Goal: Check status: Check status

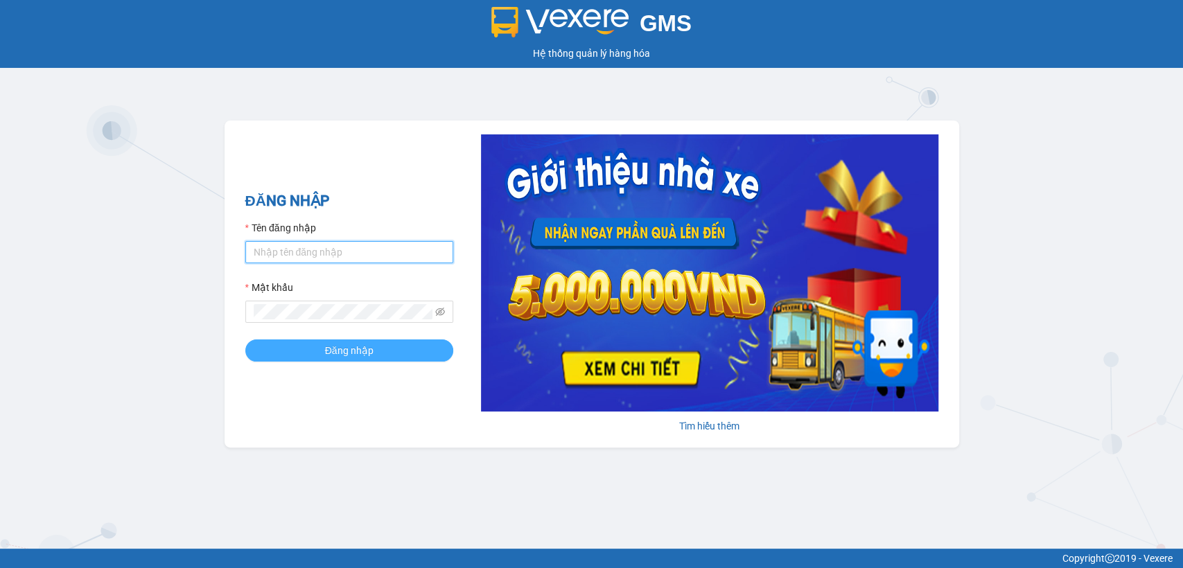
type input "thuy94.phuongnam"
click at [374, 351] on button "Đăng nhập" at bounding box center [349, 350] width 208 height 22
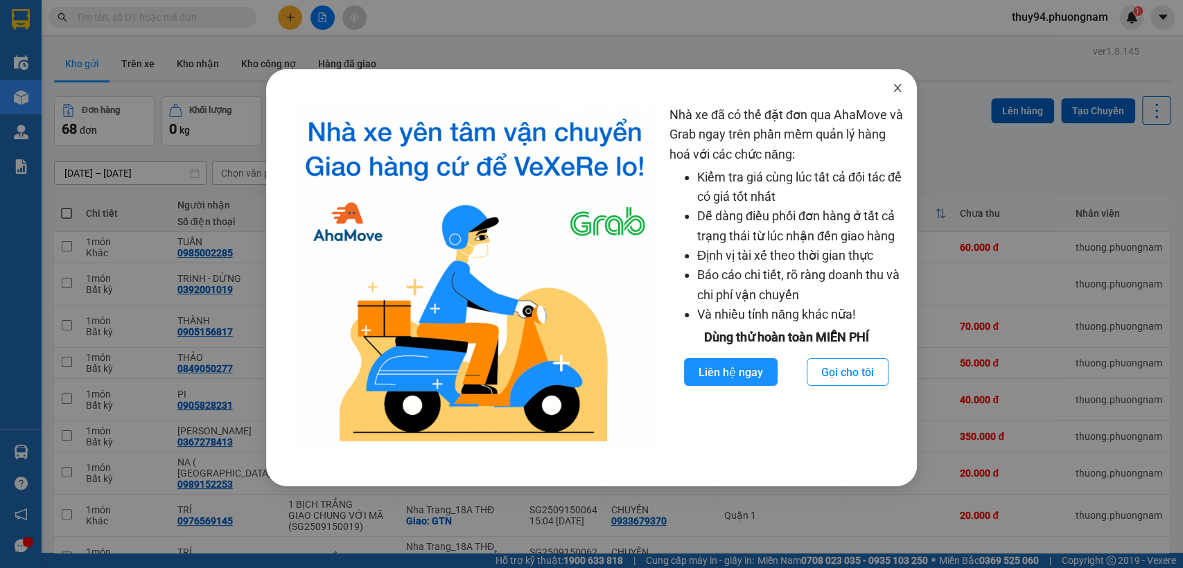
click at [673, 86] on icon "close" at bounding box center [897, 88] width 8 height 8
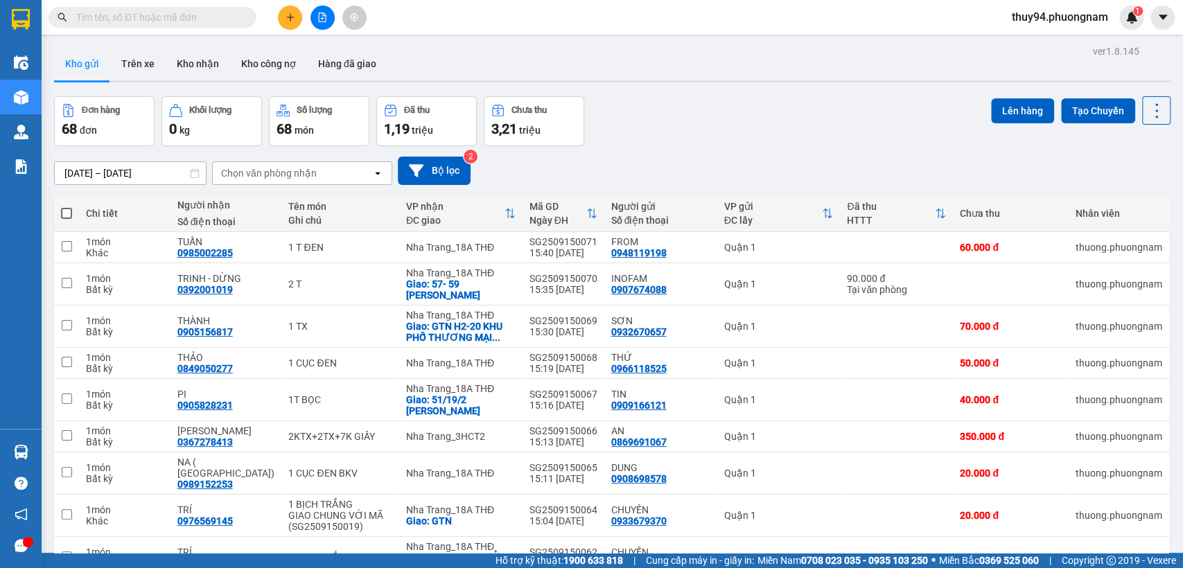
click at [173, 12] on input "text" at bounding box center [157, 17] width 163 height 15
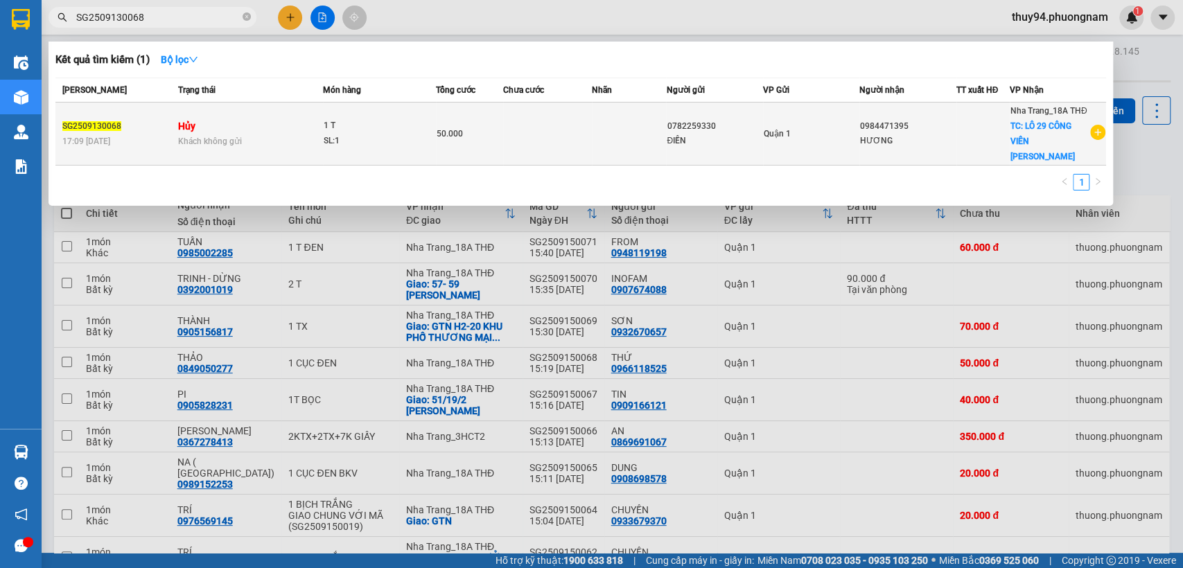
type input "SG2509130068"
click at [452, 129] on span "50.000" at bounding box center [449, 134] width 26 height 10
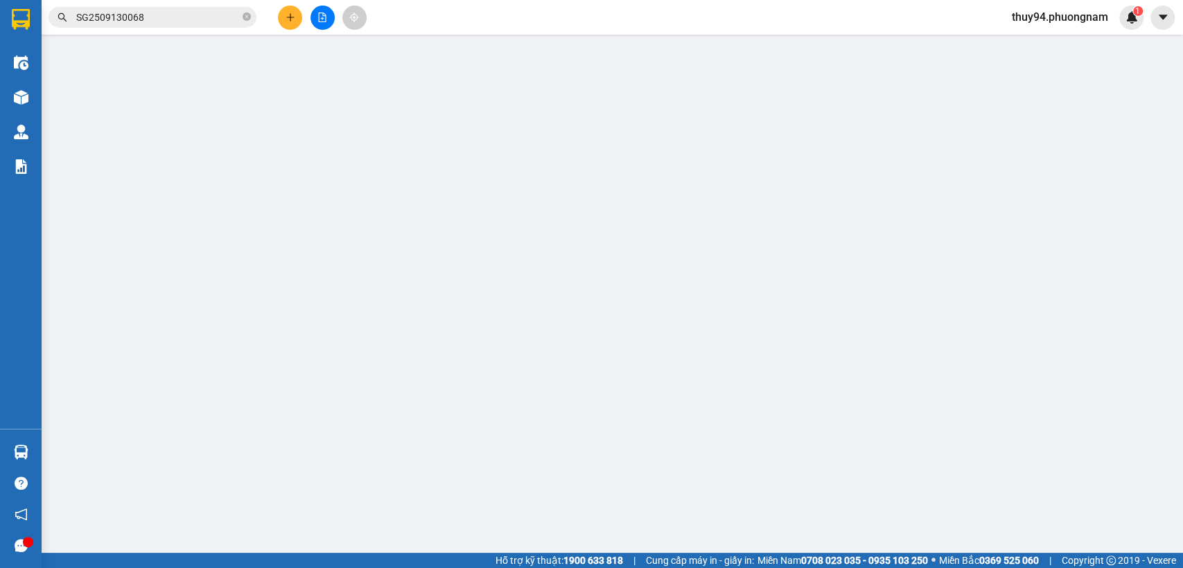
type input "0782259330"
type input "ĐIỀN"
type input "0984471395"
type input "HƯƠNG"
checkbox input "true"
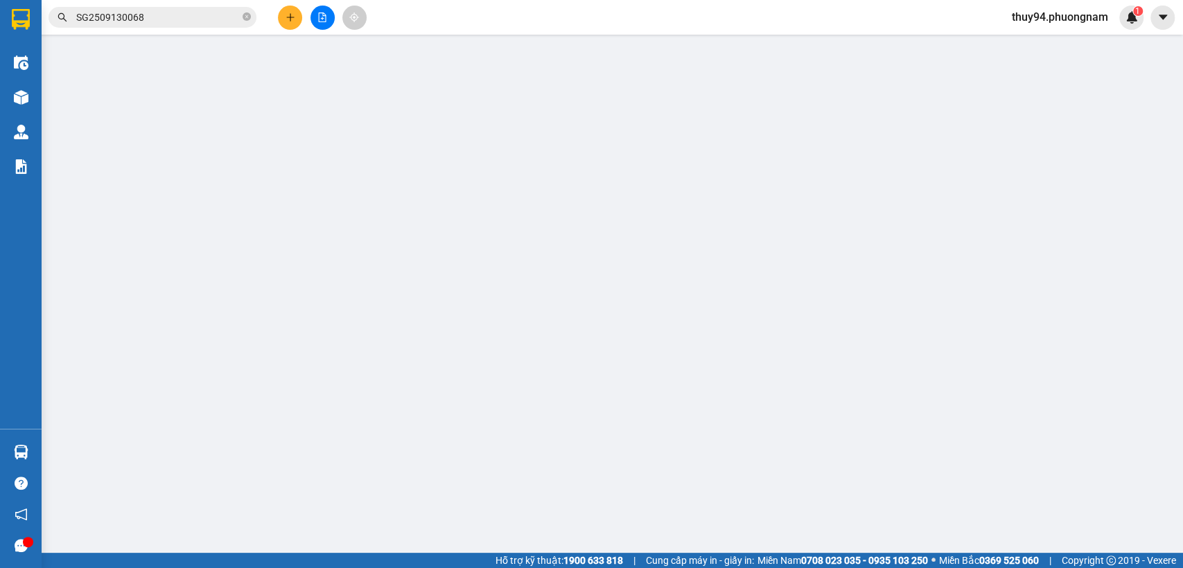
type input "LÔ 29 CÔNG VIÊN [PERSON_NAME]"
type input "50.000"
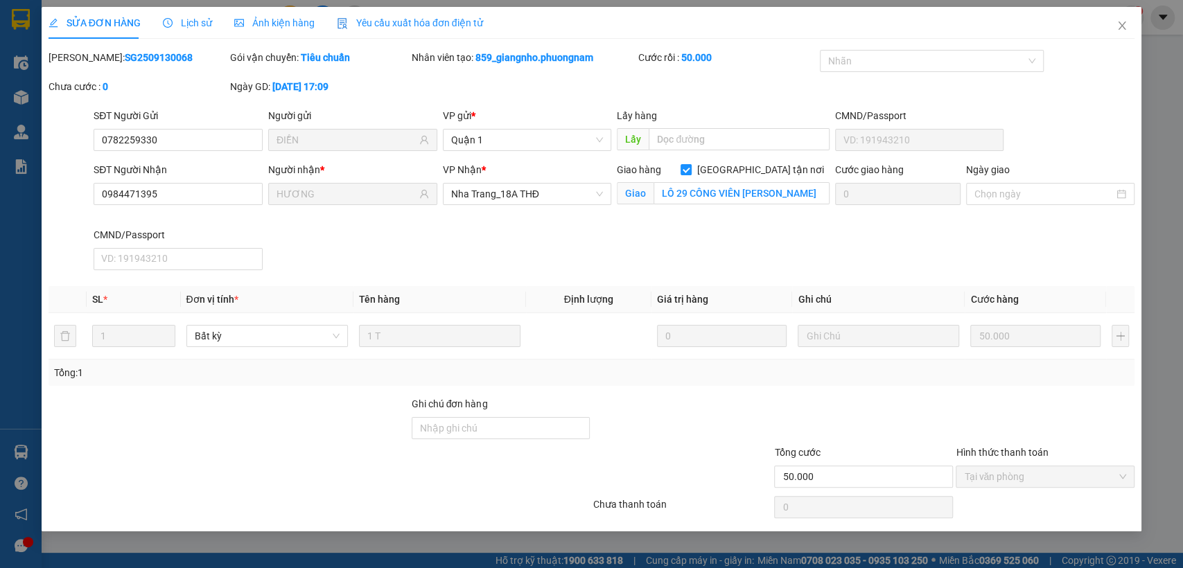
click at [200, 23] on span "Lịch sử" at bounding box center [187, 22] width 49 height 11
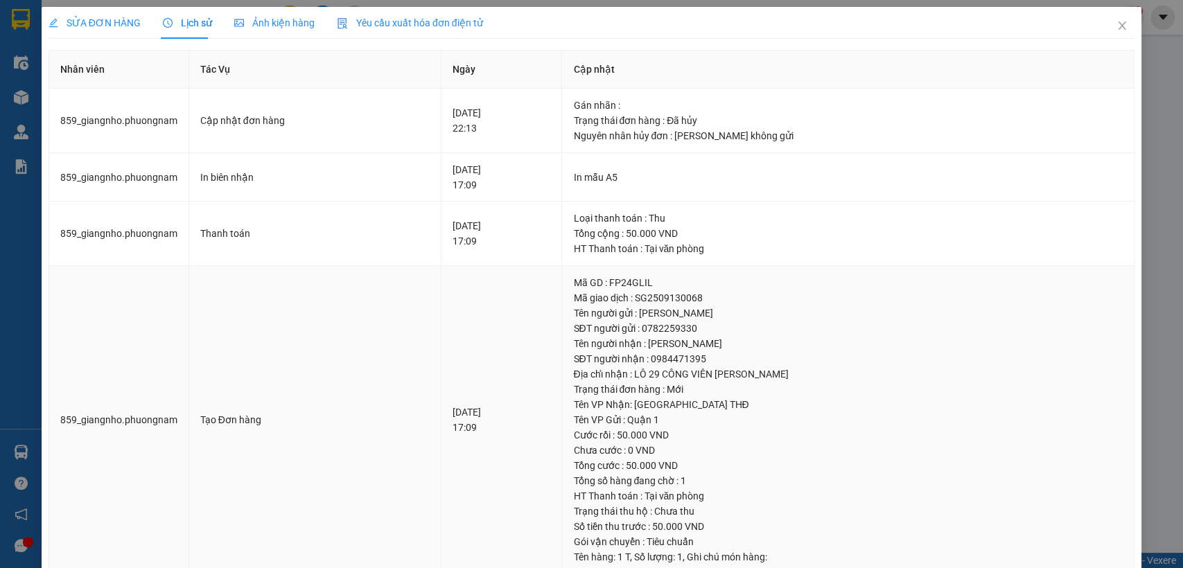
scroll to position [33, 0]
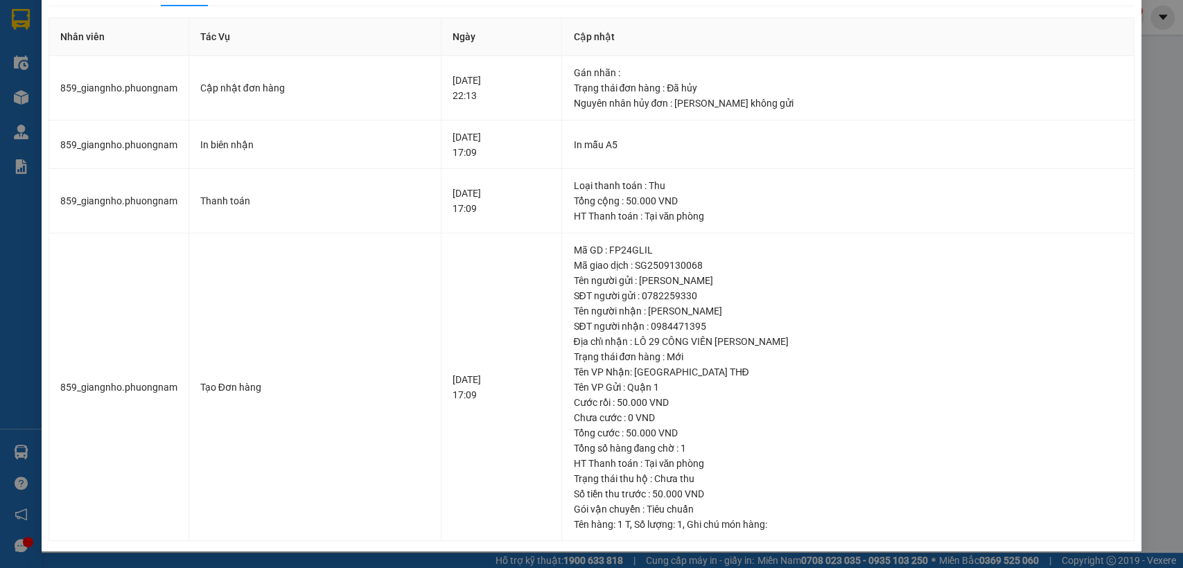
click at [0, 40] on div "SỬA ĐƠN HÀNG Lịch sử Ảnh kiện hàng Yêu cầu xuất hóa đơn điện tử Total Paid Fee …" at bounding box center [591, 284] width 1183 height 568
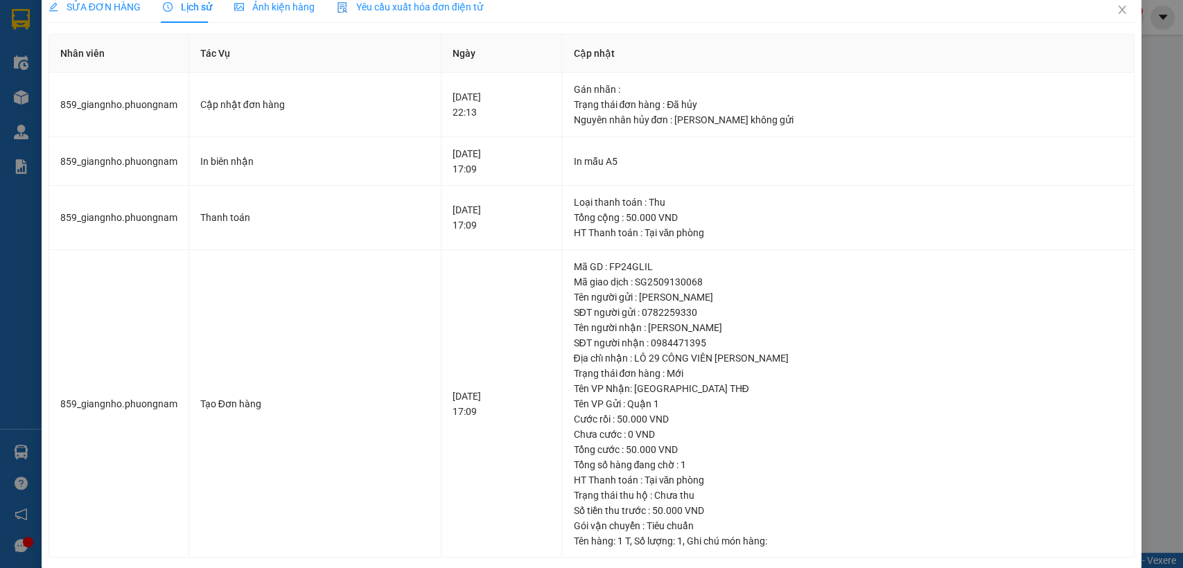
scroll to position [0, 0]
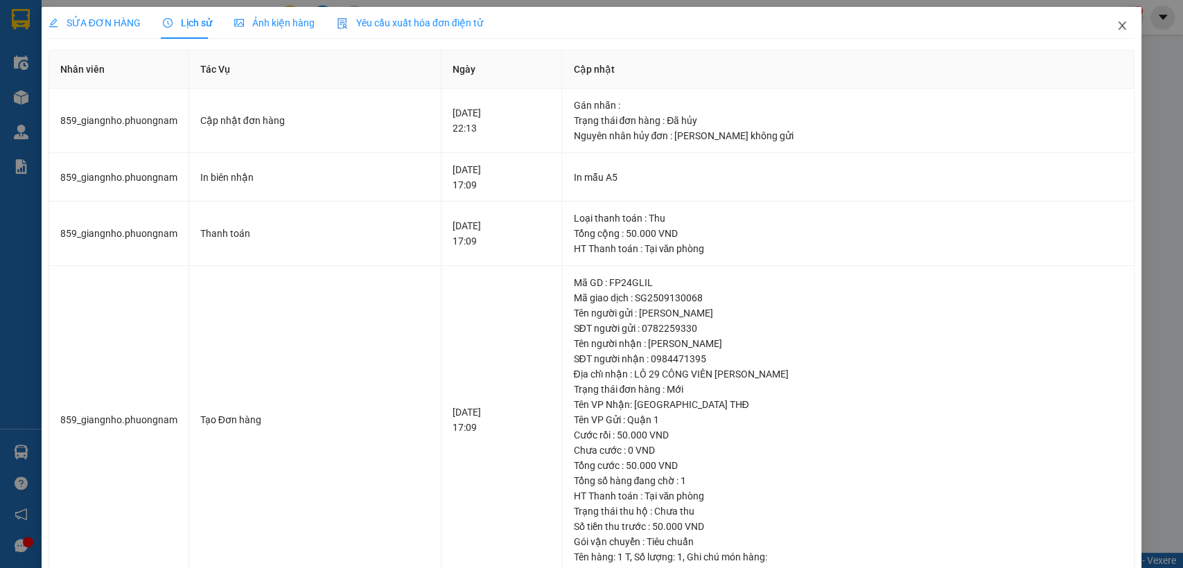
click at [673, 27] on icon "close" at bounding box center [1122, 25] width 8 height 8
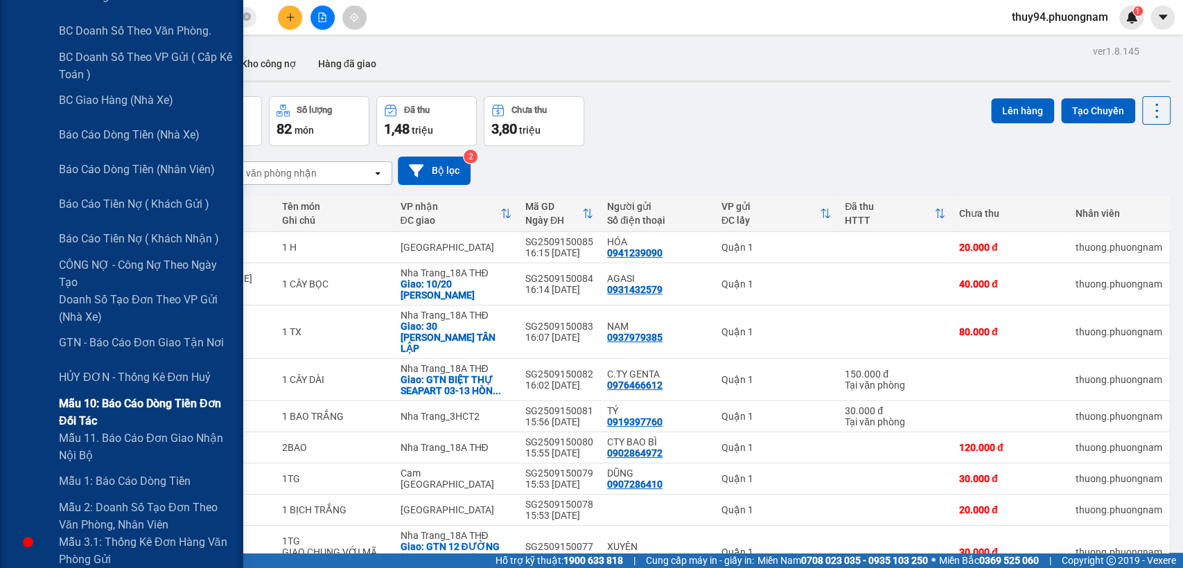
scroll to position [231, 0]
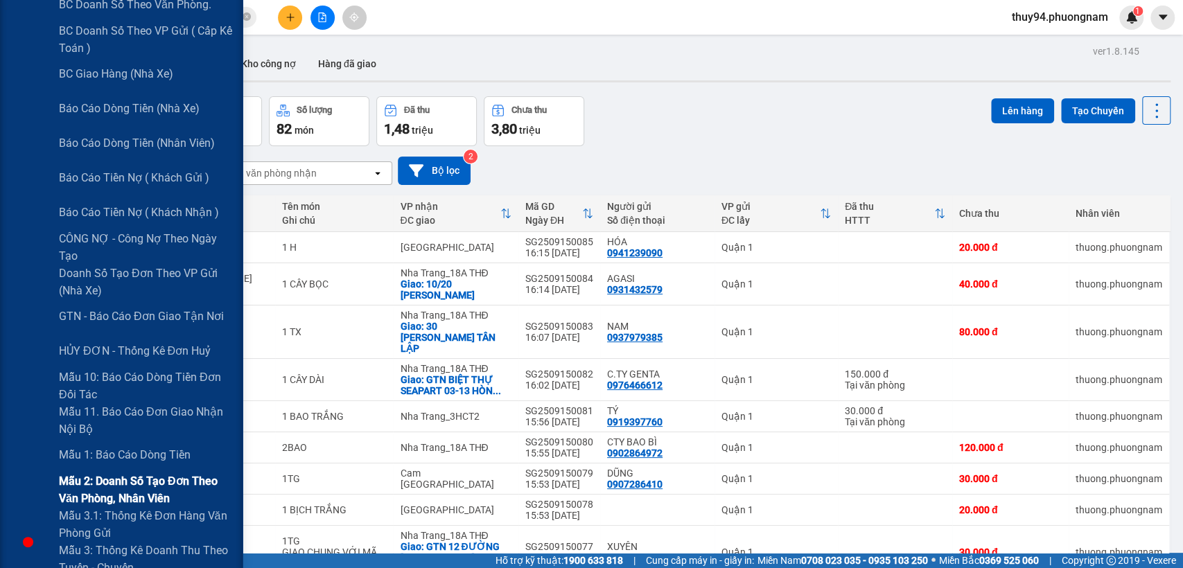
click at [104, 472] on span "Mẫu 2: Doanh số tạo đơn theo Văn phòng, nhân viên" at bounding box center [145, 489] width 173 height 35
